Goal: Task Accomplishment & Management: Complete application form

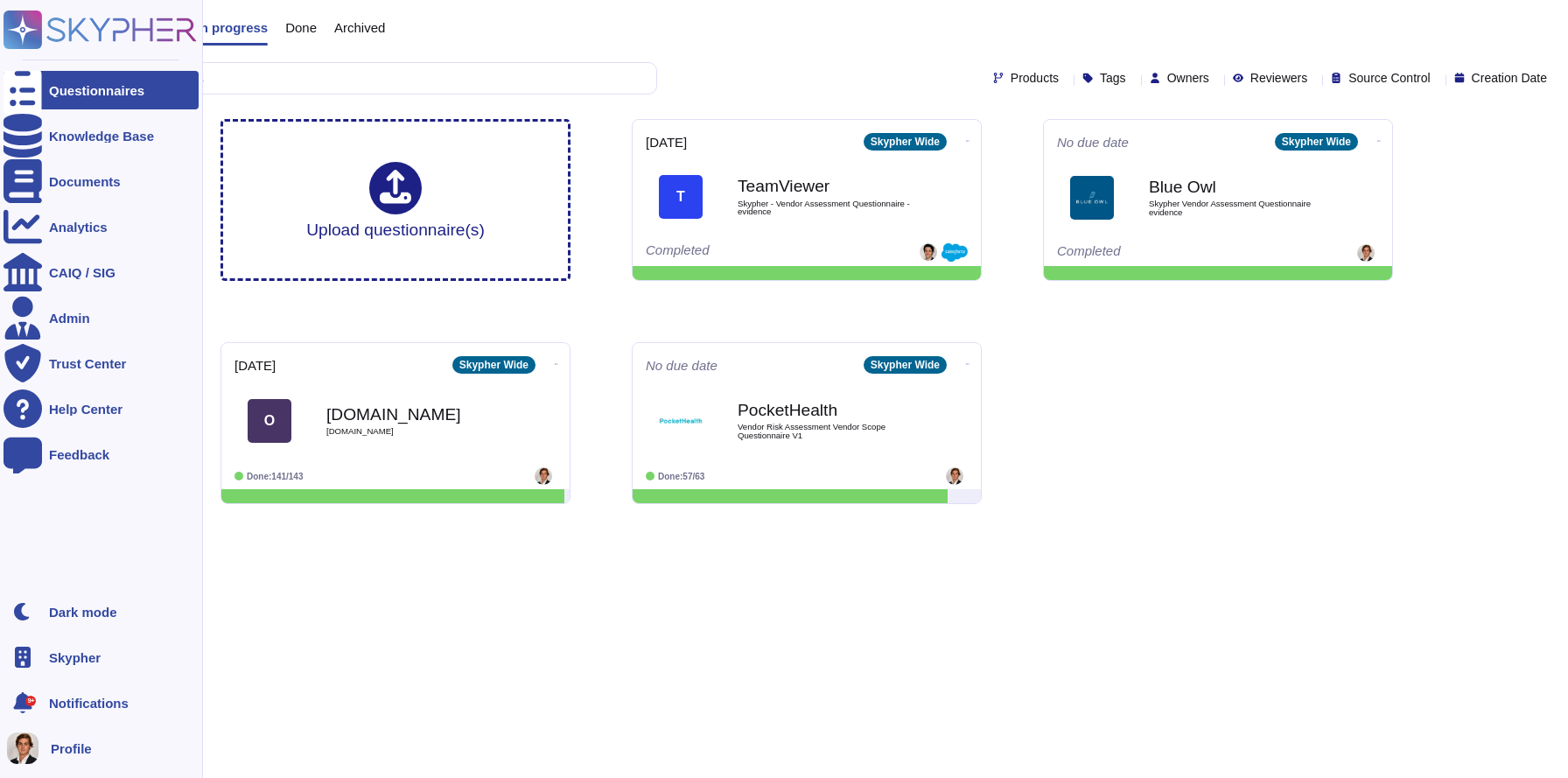
click at [70, 673] on div "Skypher" at bounding box center [101, 657] width 195 height 39
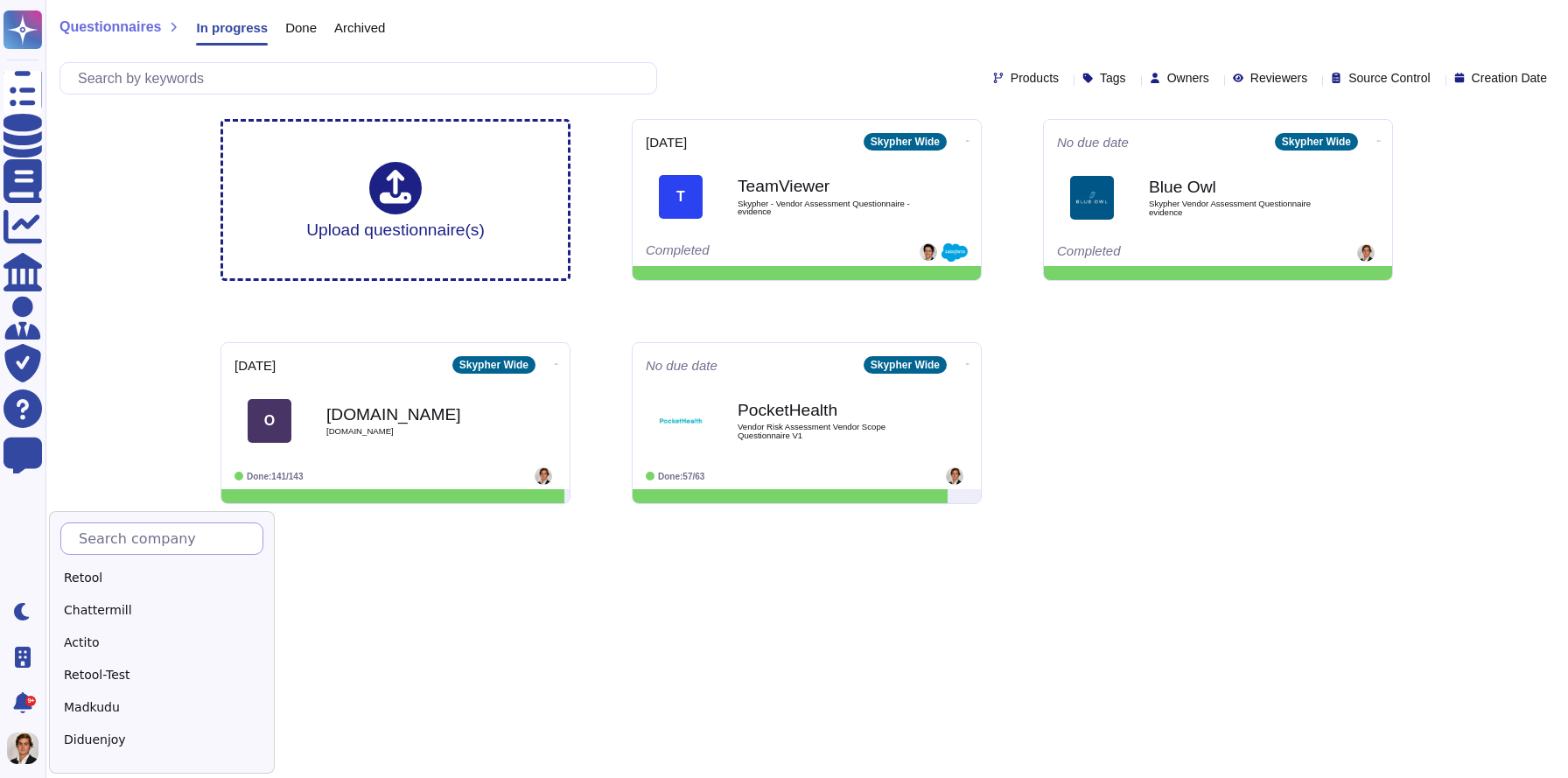
click at [159, 538] on input "text" at bounding box center [166, 538] width 193 height 31
type input "Sec"
click at [109, 613] on div "Sectigo" at bounding box center [170, 610] width 219 height 25
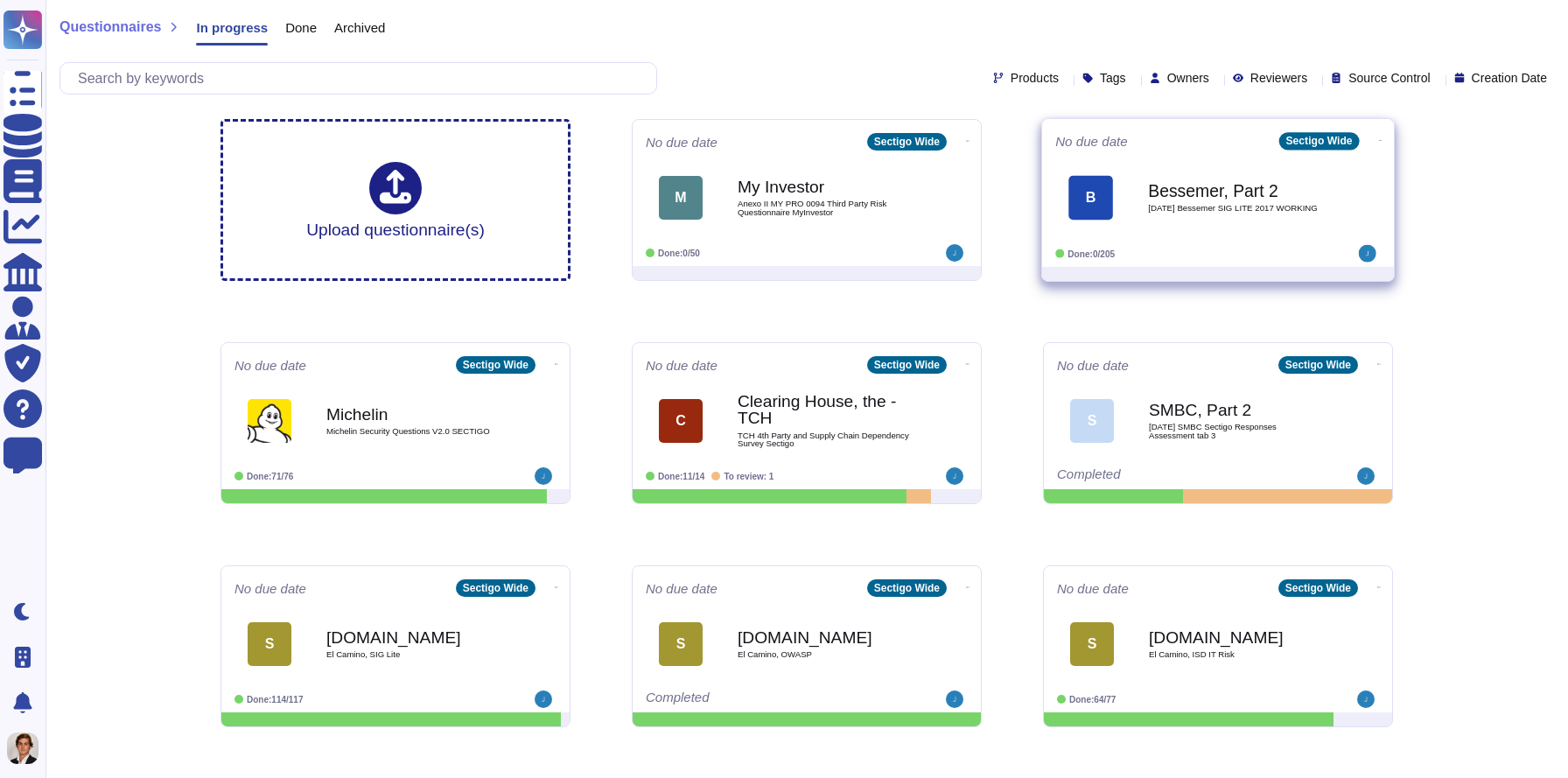
click at [1160, 213] on span "[DATE] Bessemer SIG LITE 2017 WORKING" at bounding box center [1236, 208] width 177 height 9
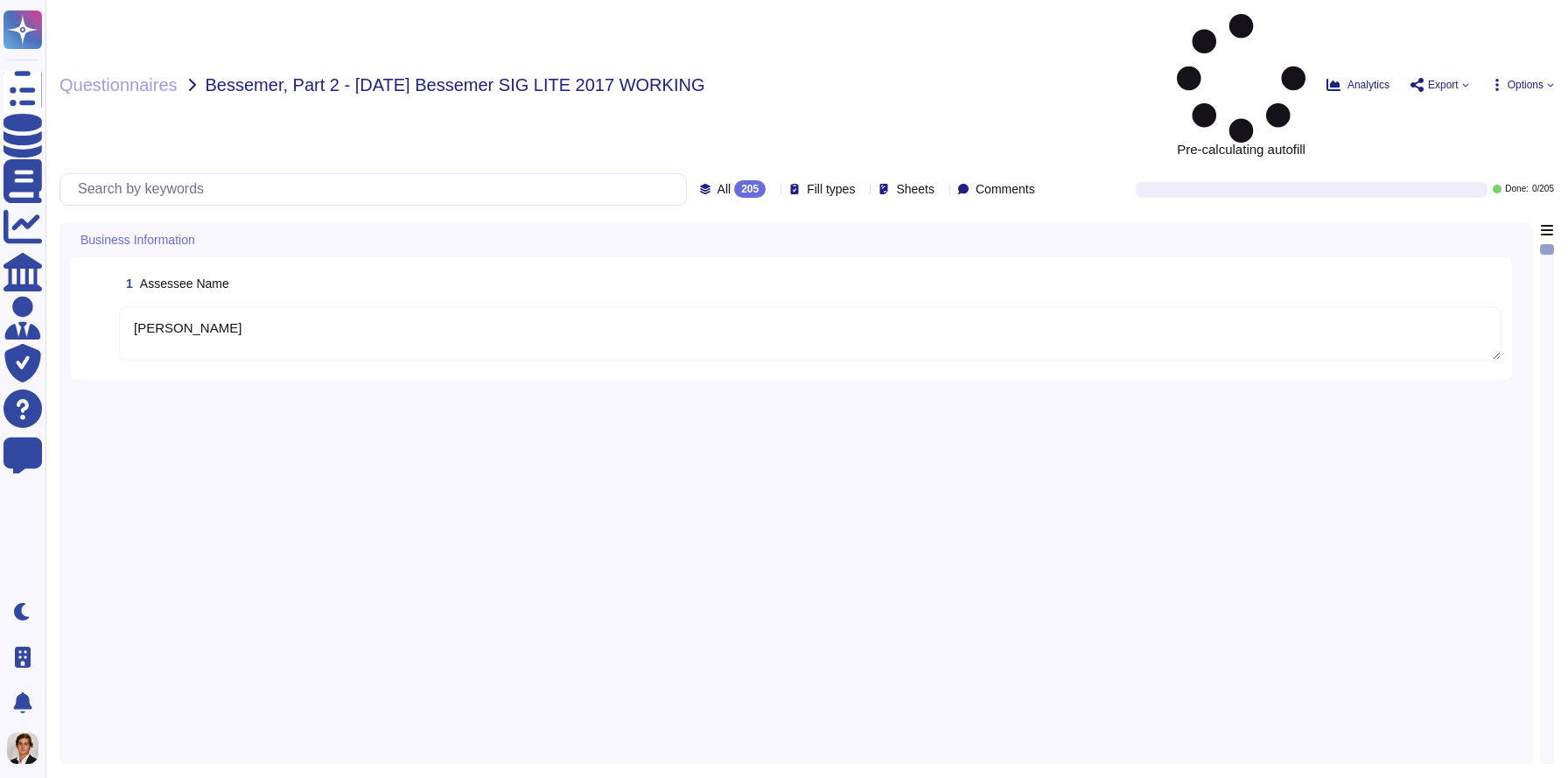
type textarea "[PERSON_NAME]"
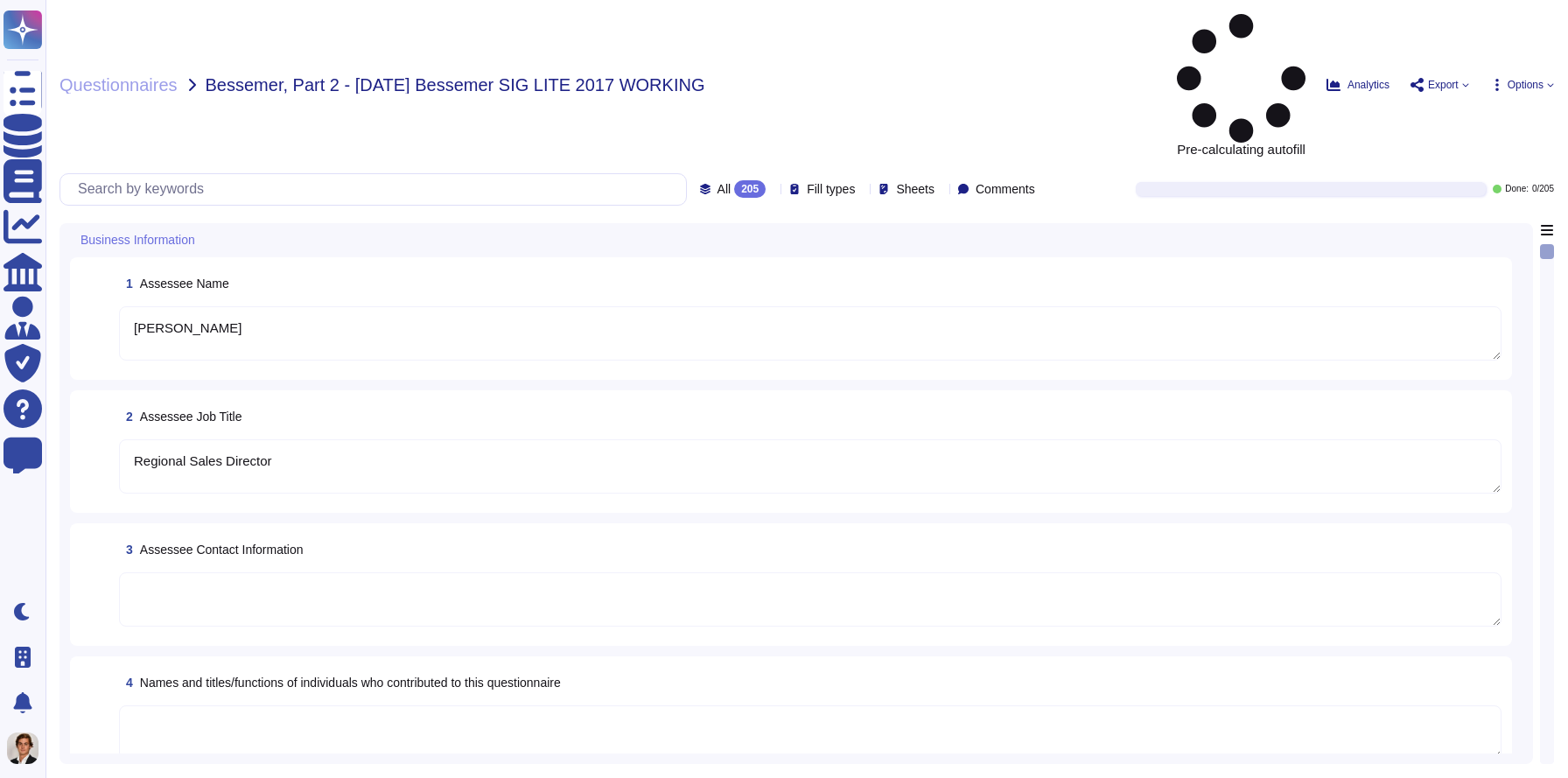
type textarea "Regional Sales Director"
type textarea "Condor Buyer Limited"
type textarea "Sectigo Limited"
type textarea "We are a privately held company."
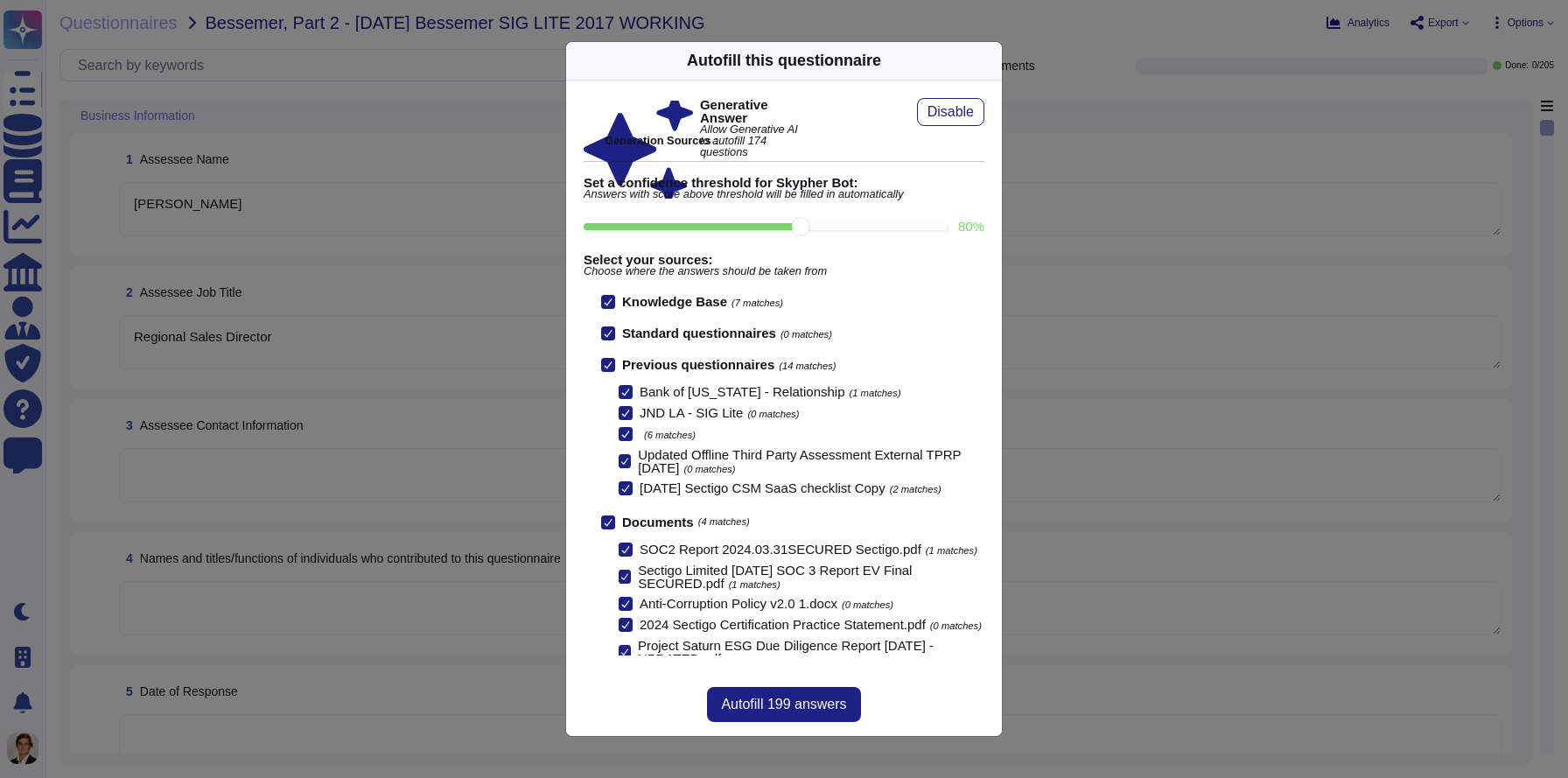
click at [1254, 37] on div "Autofill this questionnaire Generative Answer Allow Generative AI to autofill 1…" at bounding box center [784, 389] width 1568 height 778
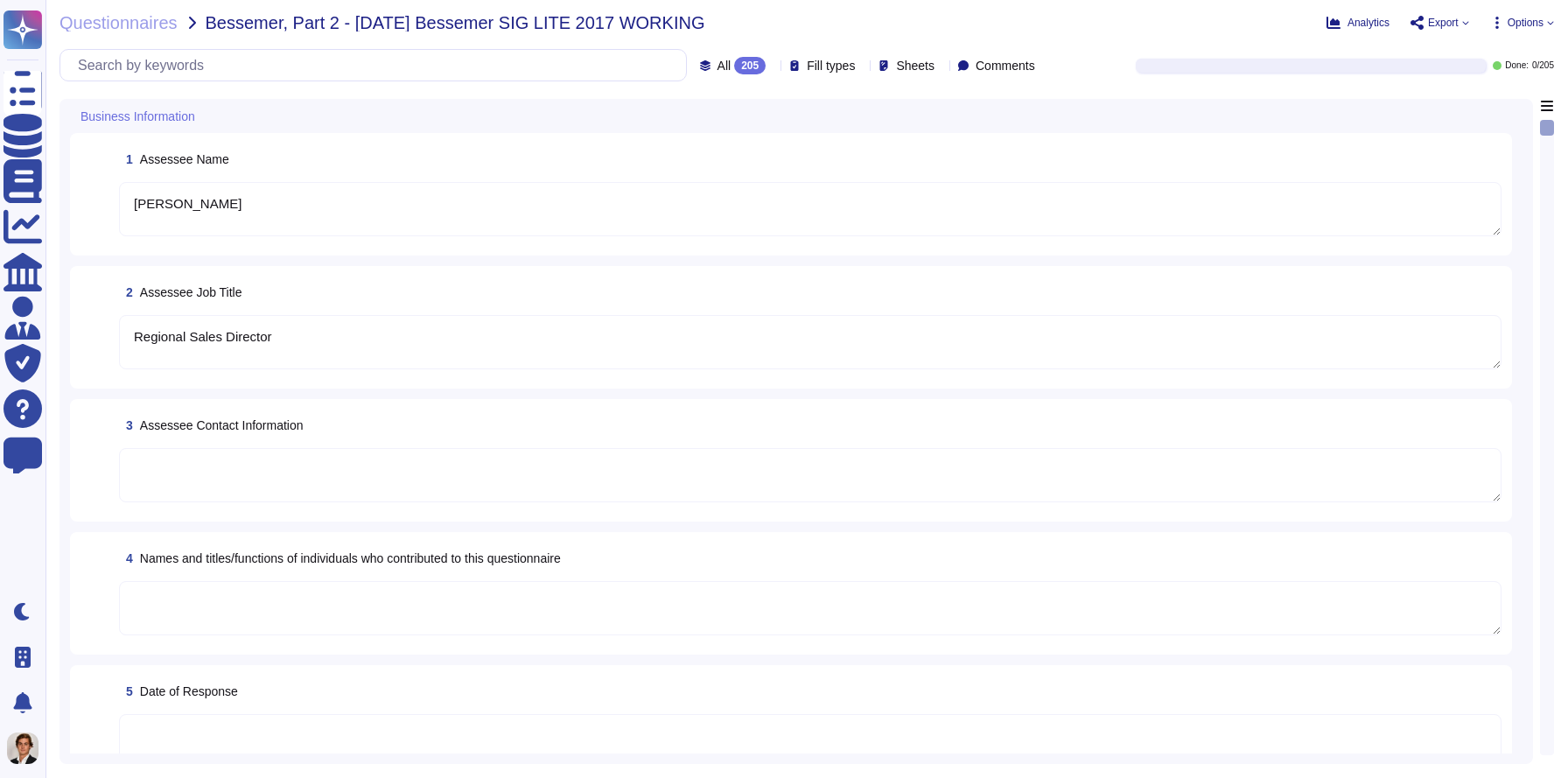
click at [1446, 24] on span "Export" at bounding box center [1443, 23] width 31 height 11
click at [1519, 24] on span "Options" at bounding box center [1525, 23] width 36 height 11
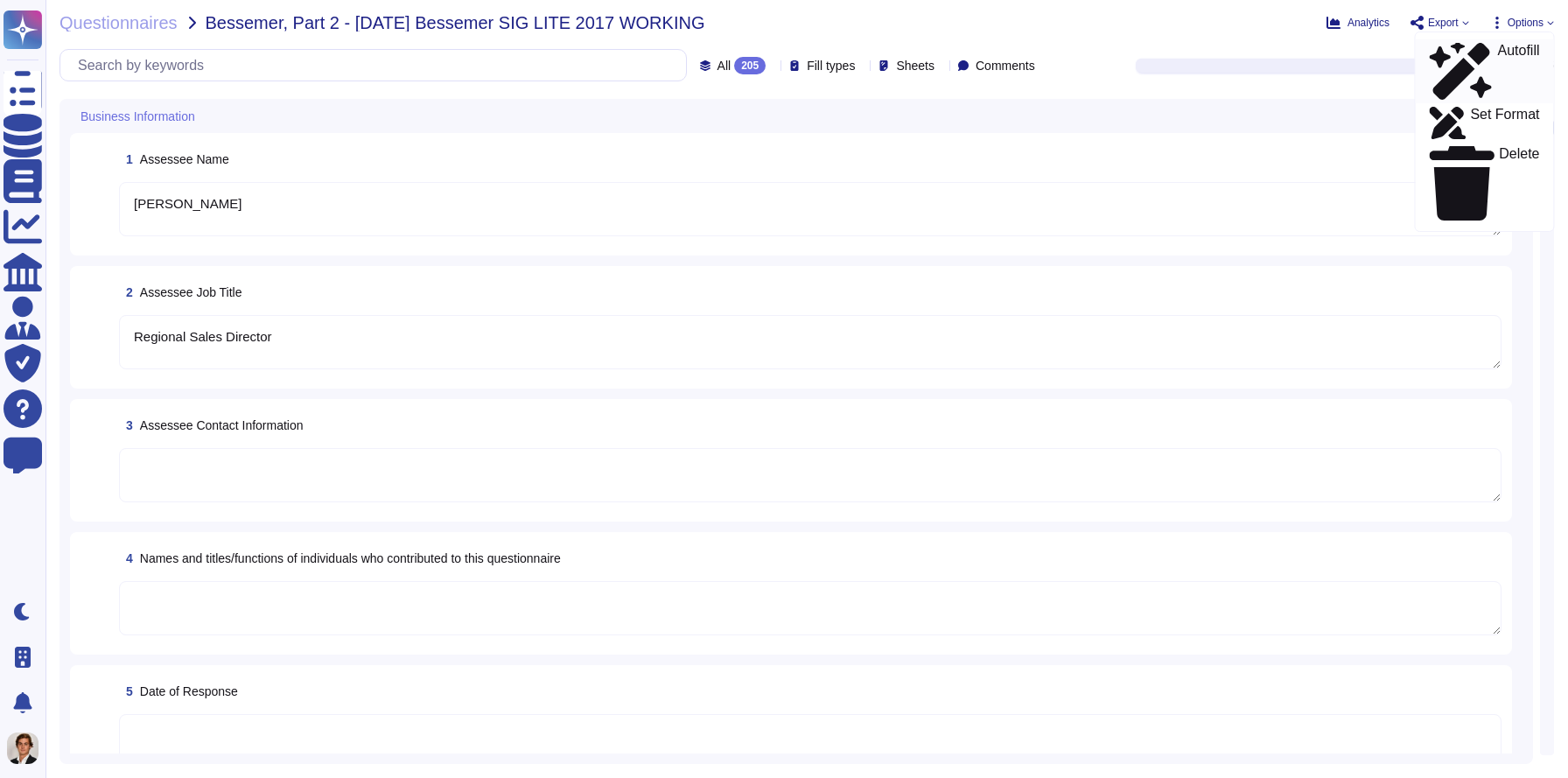
click at [1497, 48] on p "Autofill" at bounding box center [1518, 72] width 42 height 56
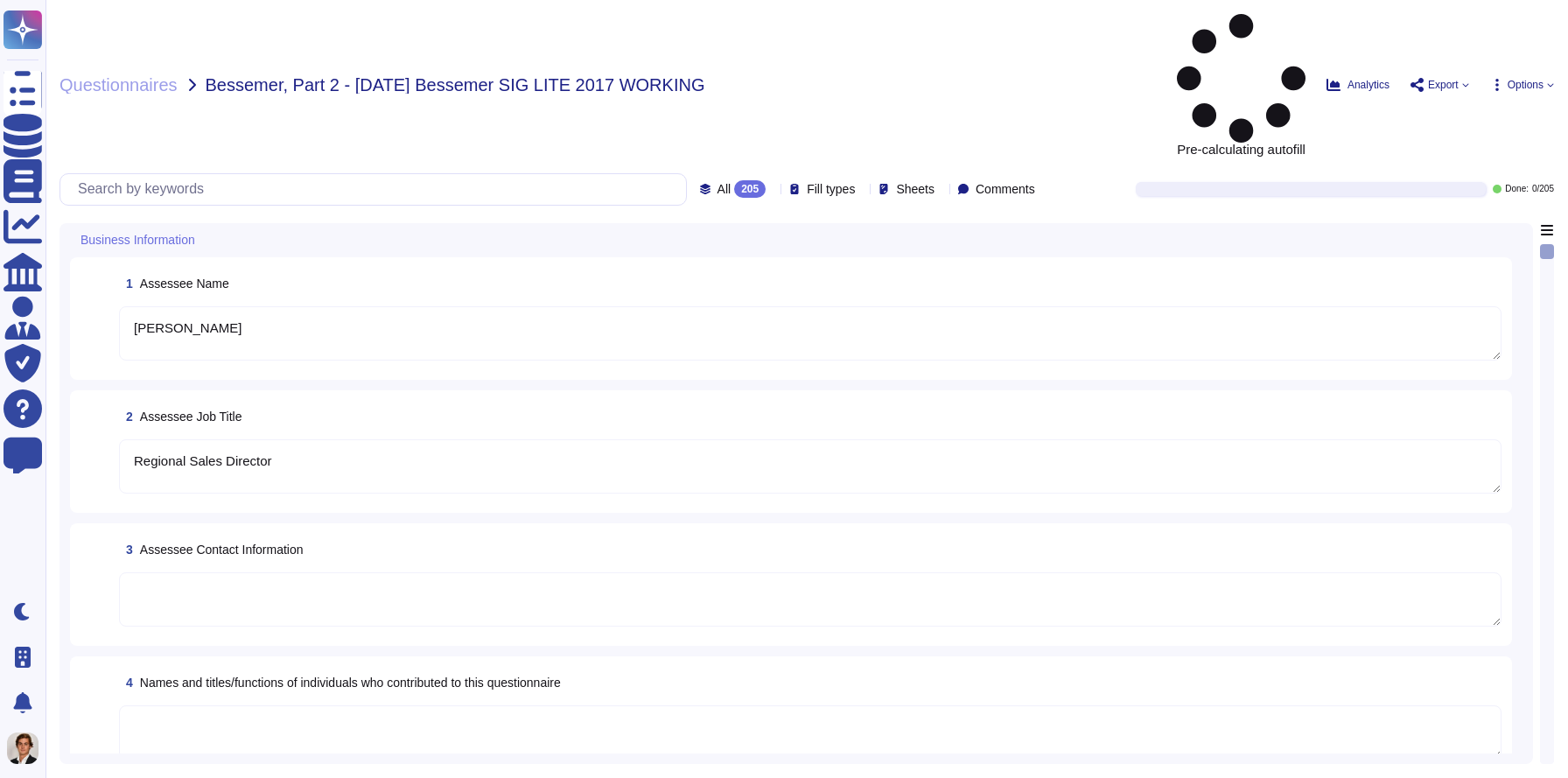
type textarea "[PERSON_NAME]"
type textarea "Regional Sales Director"
type textarea "Condor Buyer Limited"
type textarea "Sectigo Limited"
type textarea "We are a privately held company."
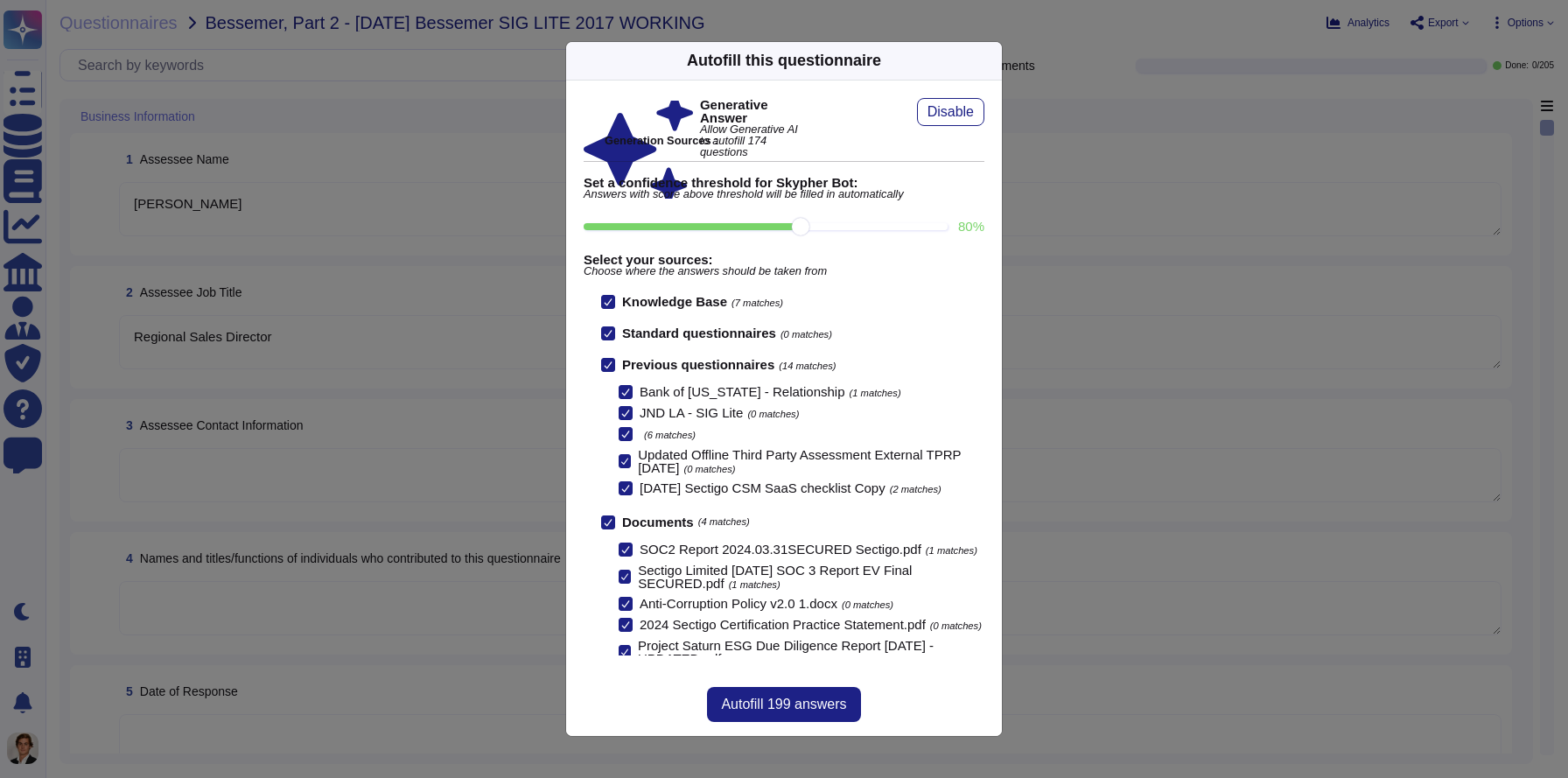
click at [36, 48] on div "Autofill this questionnaire Generative Answer Allow Generative AI to autofill 1…" at bounding box center [784, 389] width 1568 height 778
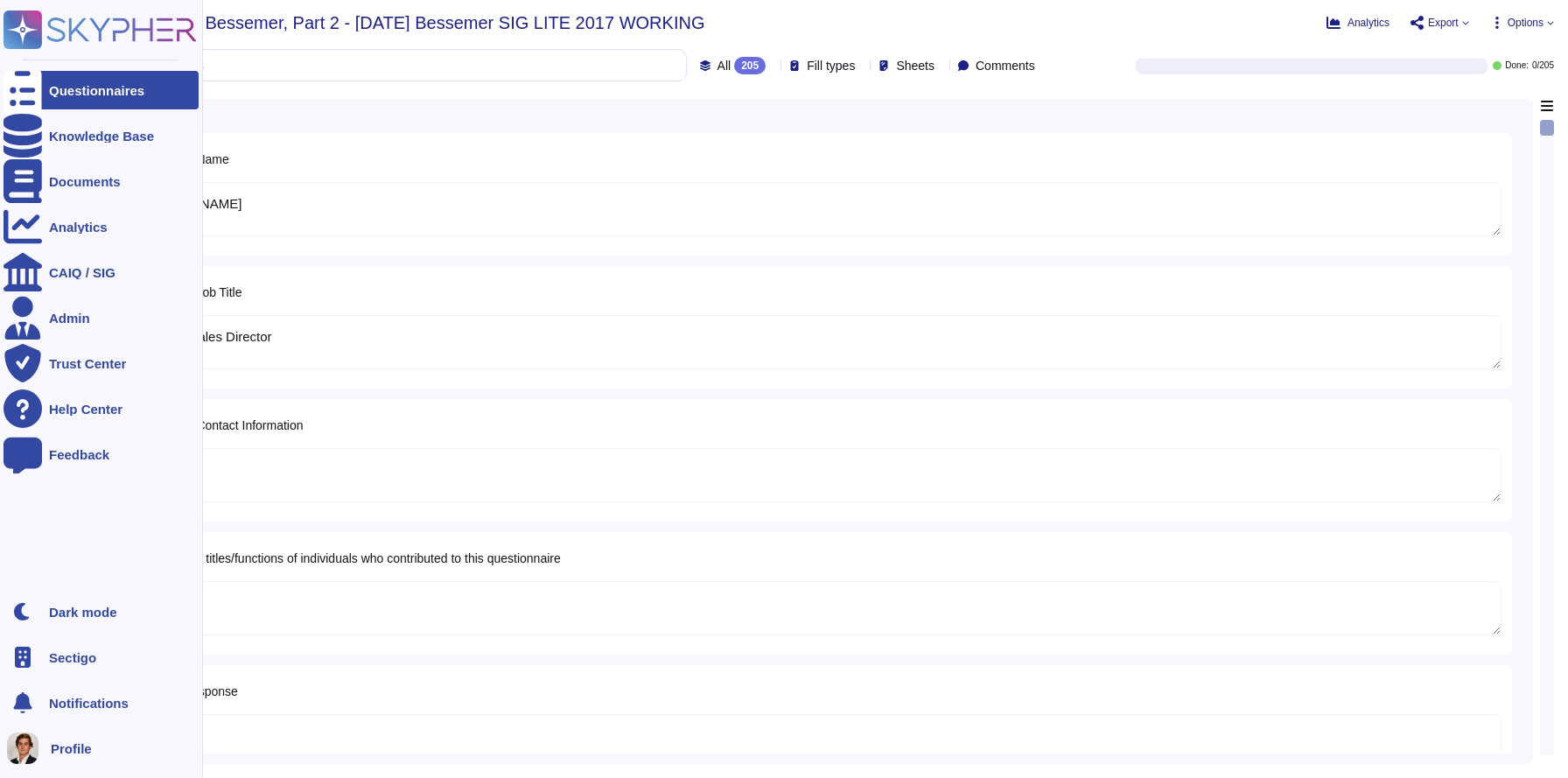
click at [25, 24] on icon at bounding box center [23, 30] width 34 height 34
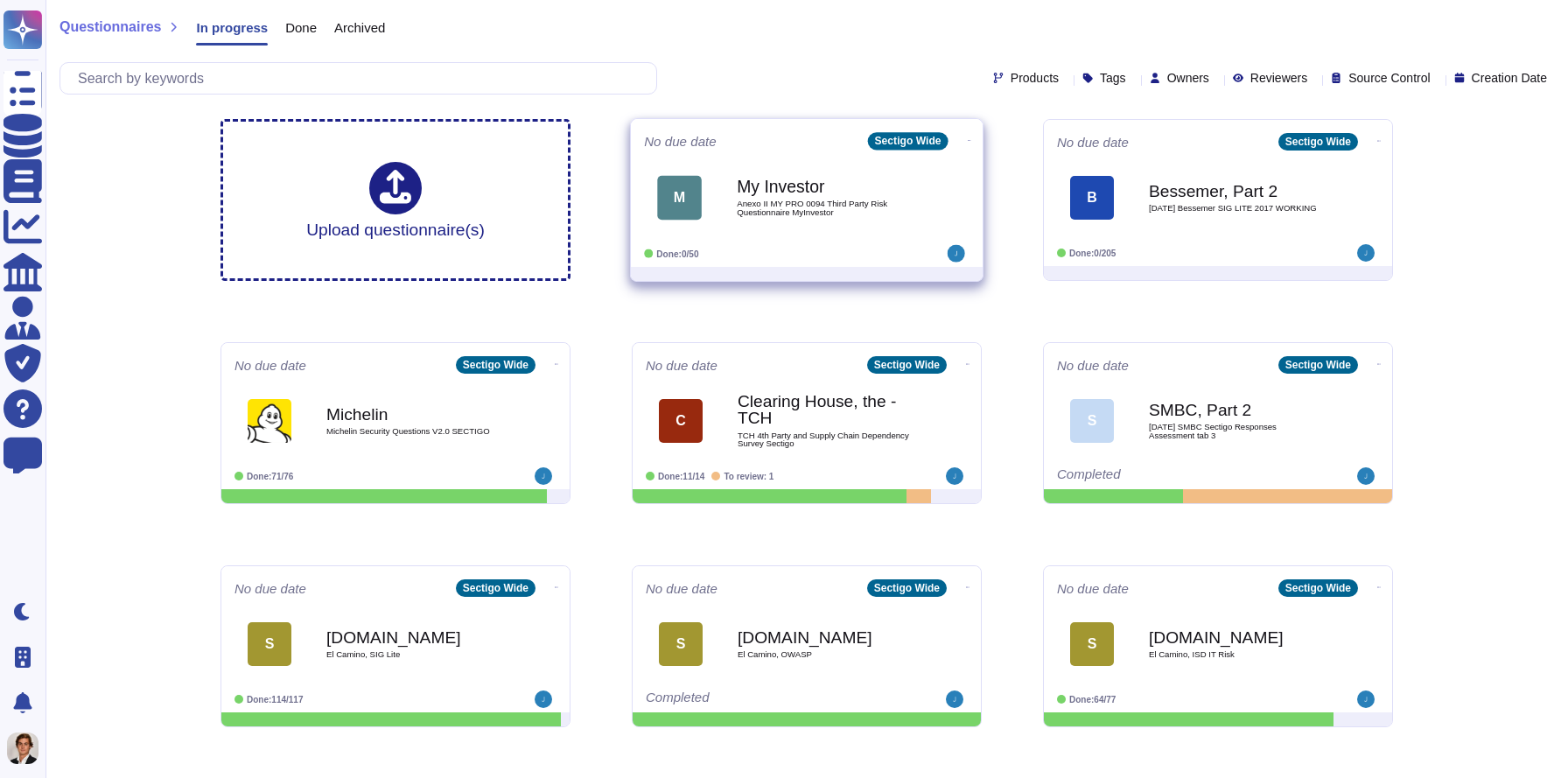
click at [826, 239] on div "M My Investor Anexo II MY PRO 0094 Third Party Risk Questionnaire MyInvestor" at bounding box center [807, 197] width 326 height 88
